Goal: Task Accomplishment & Management: Use online tool/utility

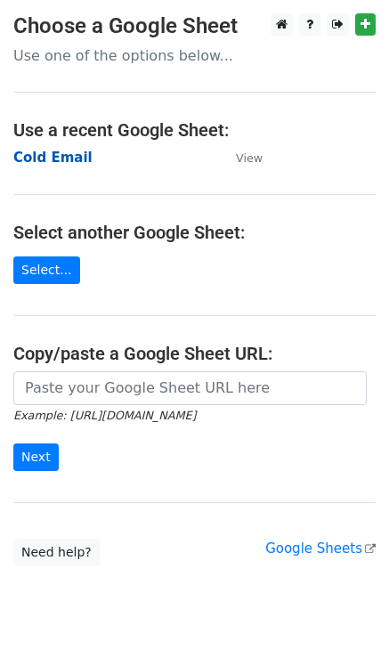
click at [70, 152] on strong "Cold Email" at bounding box center [52, 158] width 79 height 16
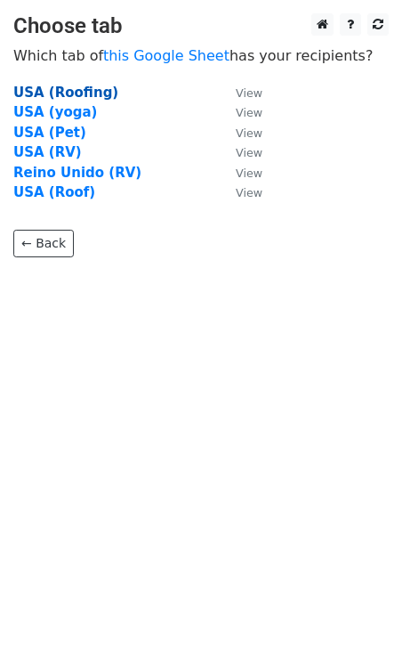
click at [69, 93] on strong "USA (Roofing)" at bounding box center [65, 93] width 105 height 16
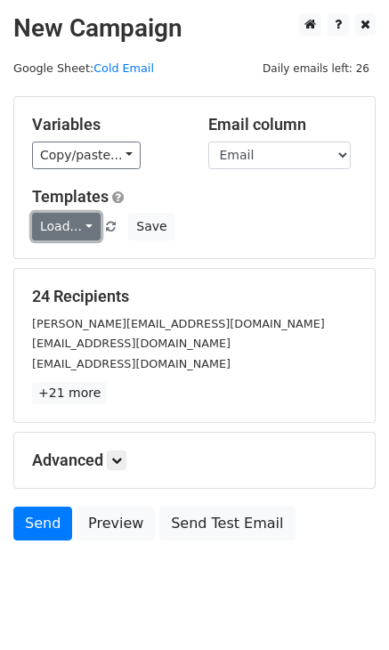
click at [80, 228] on link "Load..." at bounding box center [66, 227] width 69 height 28
click at [79, 224] on link "Load..." at bounding box center [66, 227] width 69 height 28
click at [85, 224] on link "Load..." at bounding box center [66, 227] width 69 height 28
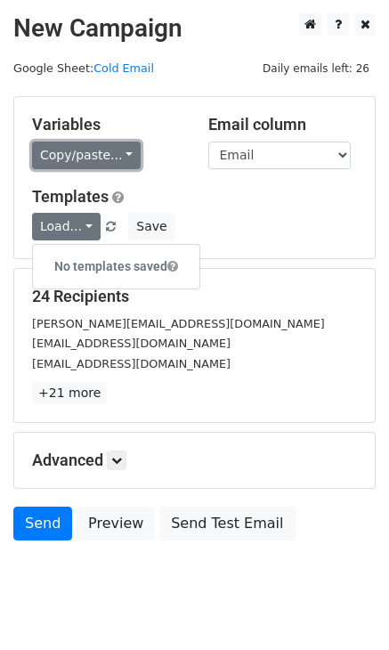
click at [114, 167] on link "Copy/paste..." at bounding box center [86, 156] width 109 height 28
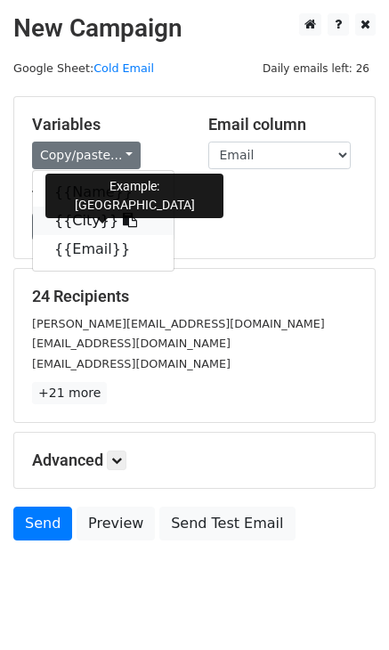
click at [123, 222] on icon at bounding box center [130, 220] width 14 height 14
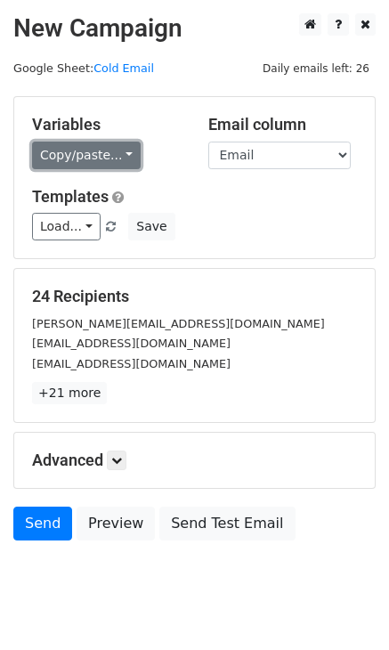
click at [128, 147] on link "Copy/paste..." at bounding box center [86, 156] width 109 height 28
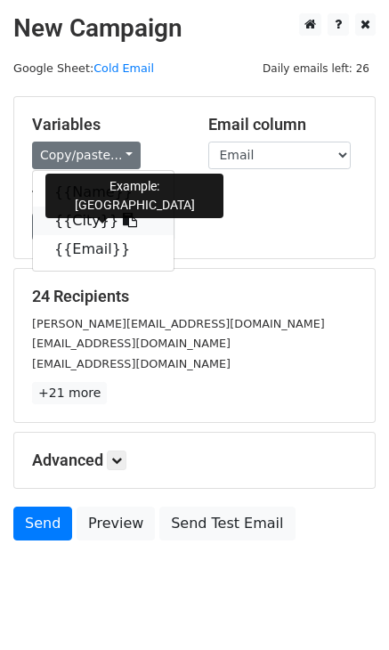
click at [123, 221] on icon at bounding box center [130, 220] width 14 height 14
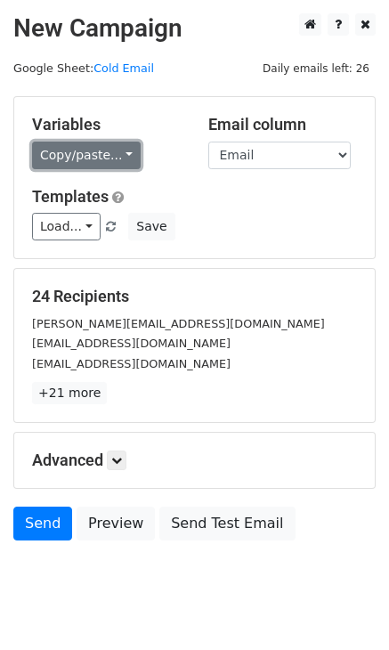
click at [118, 153] on link "Copy/paste..." at bounding box center [86, 156] width 109 height 28
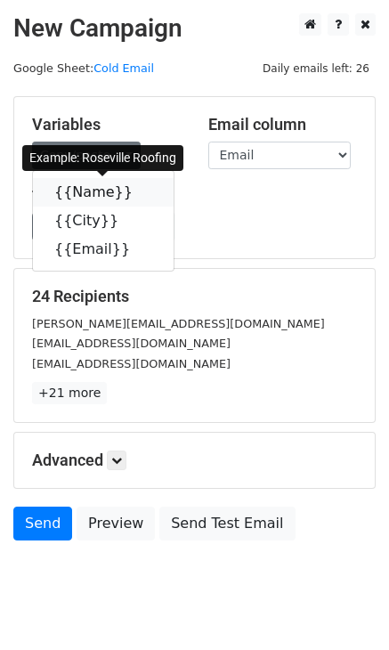
click at [137, 190] on icon at bounding box center [144, 191] width 14 height 14
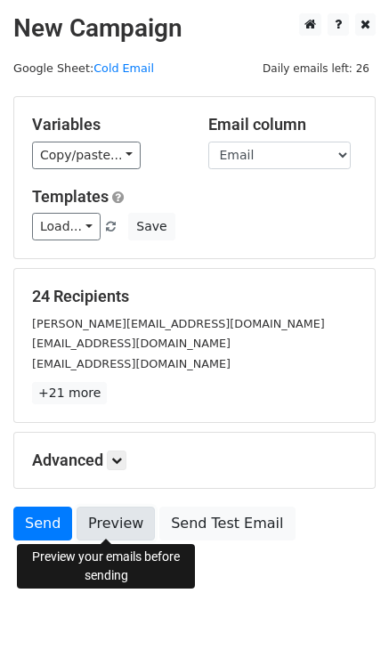
click at [118, 523] on link "Preview" at bounding box center [116, 524] width 78 height 34
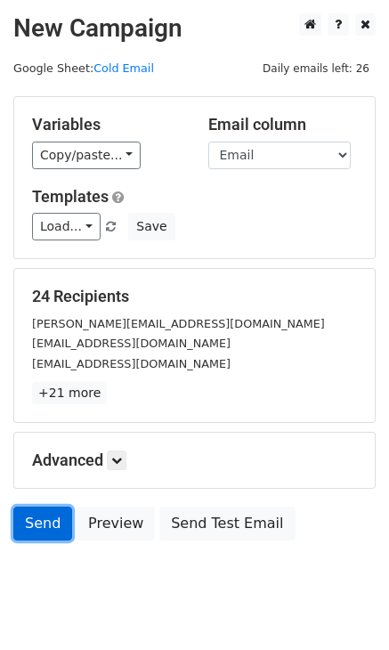
click at [52, 521] on link "Send" at bounding box center [42, 524] width 59 height 34
